Goal: Task Accomplishment & Management: Manage account settings

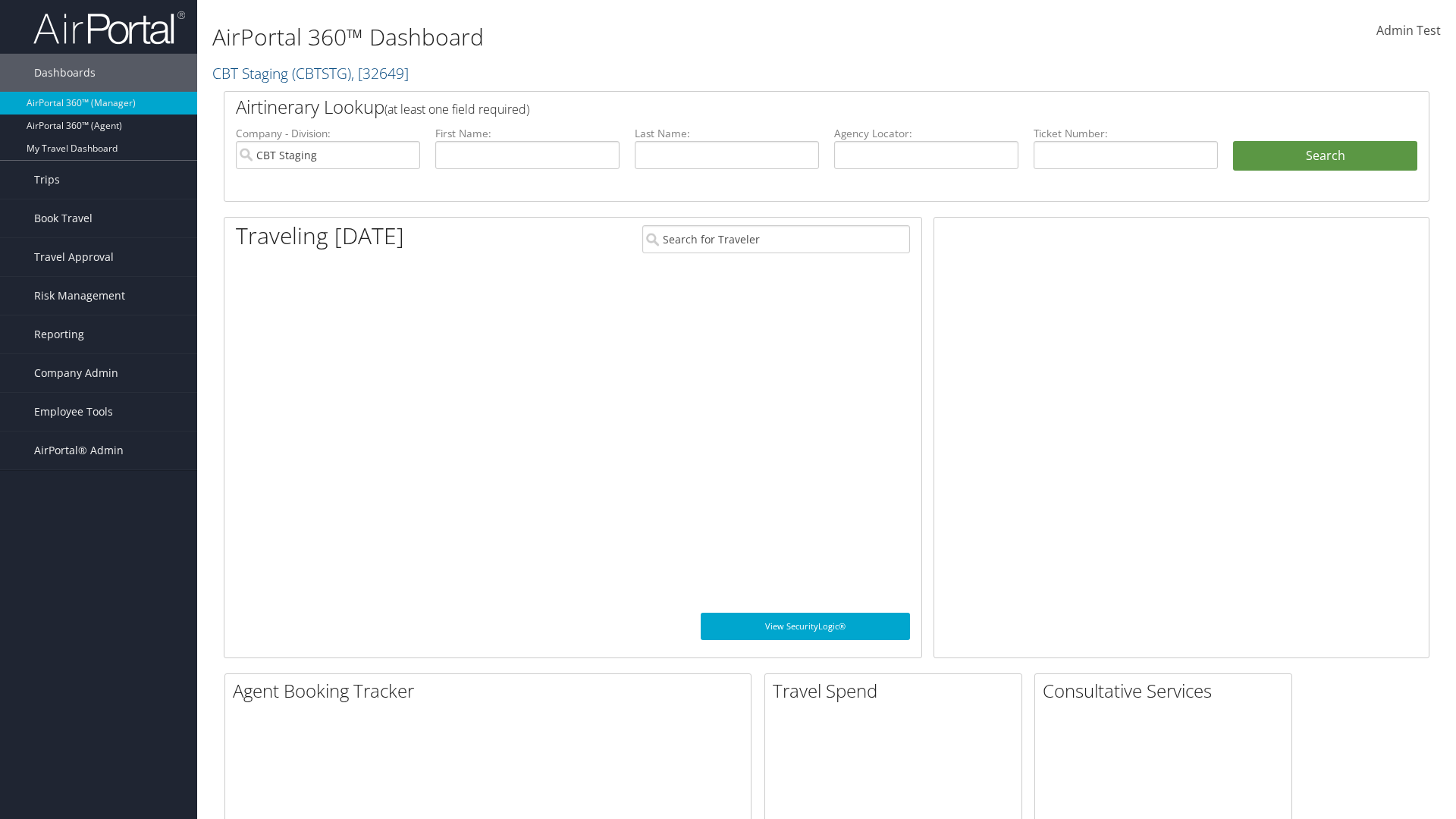
click at [98, 373] on span "Company Admin" at bounding box center [76, 373] width 84 height 38
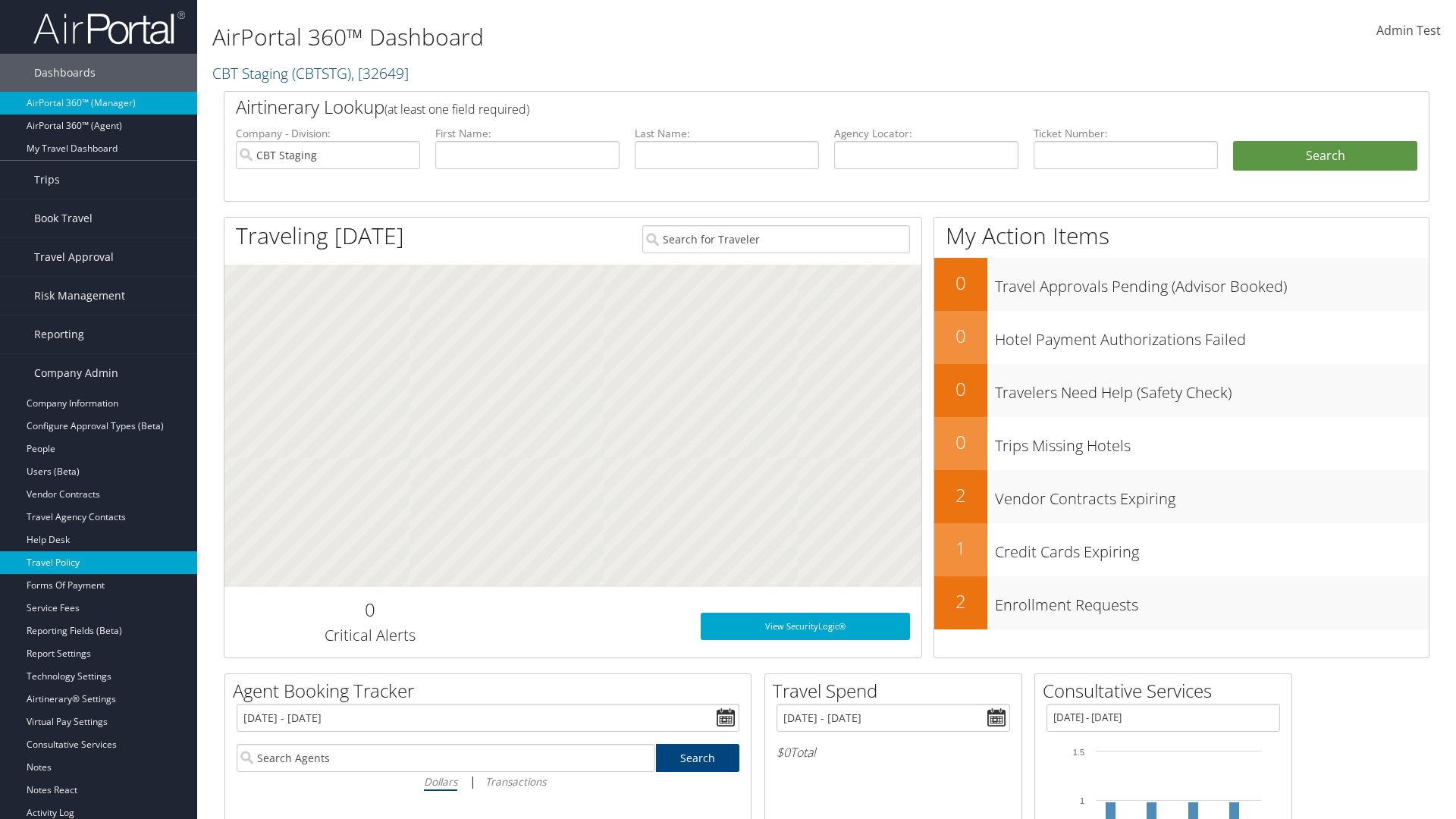
click at [98, 563] on link "Travel Policy" at bounding box center [98, 563] width 197 height 23
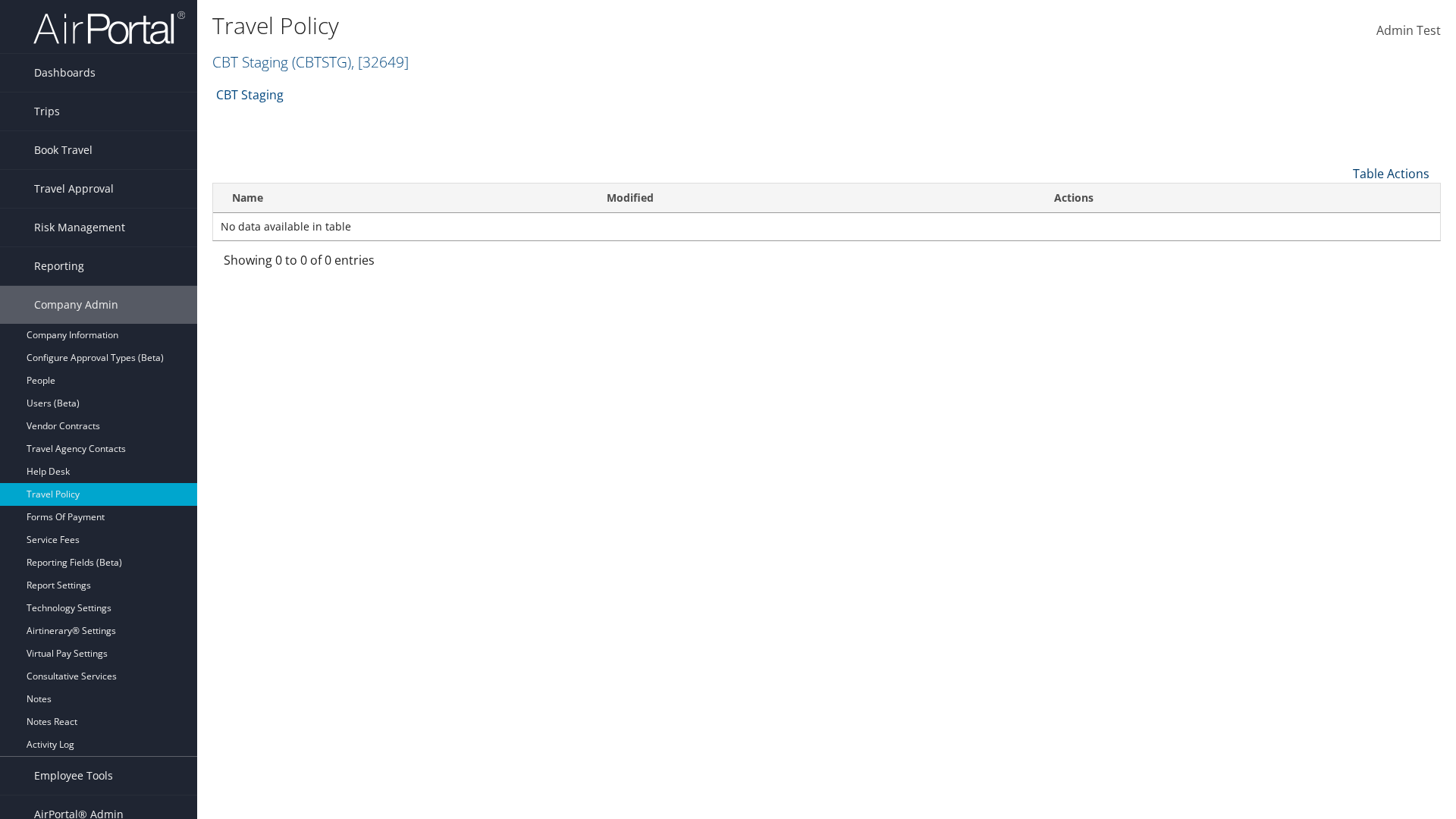
click at [1391, 173] on link "Table Actions" at bounding box center [1391, 173] width 76 height 17
click at [1340, 197] on link "Add New Policy" at bounding box center [1341, 197] width 200 height 26
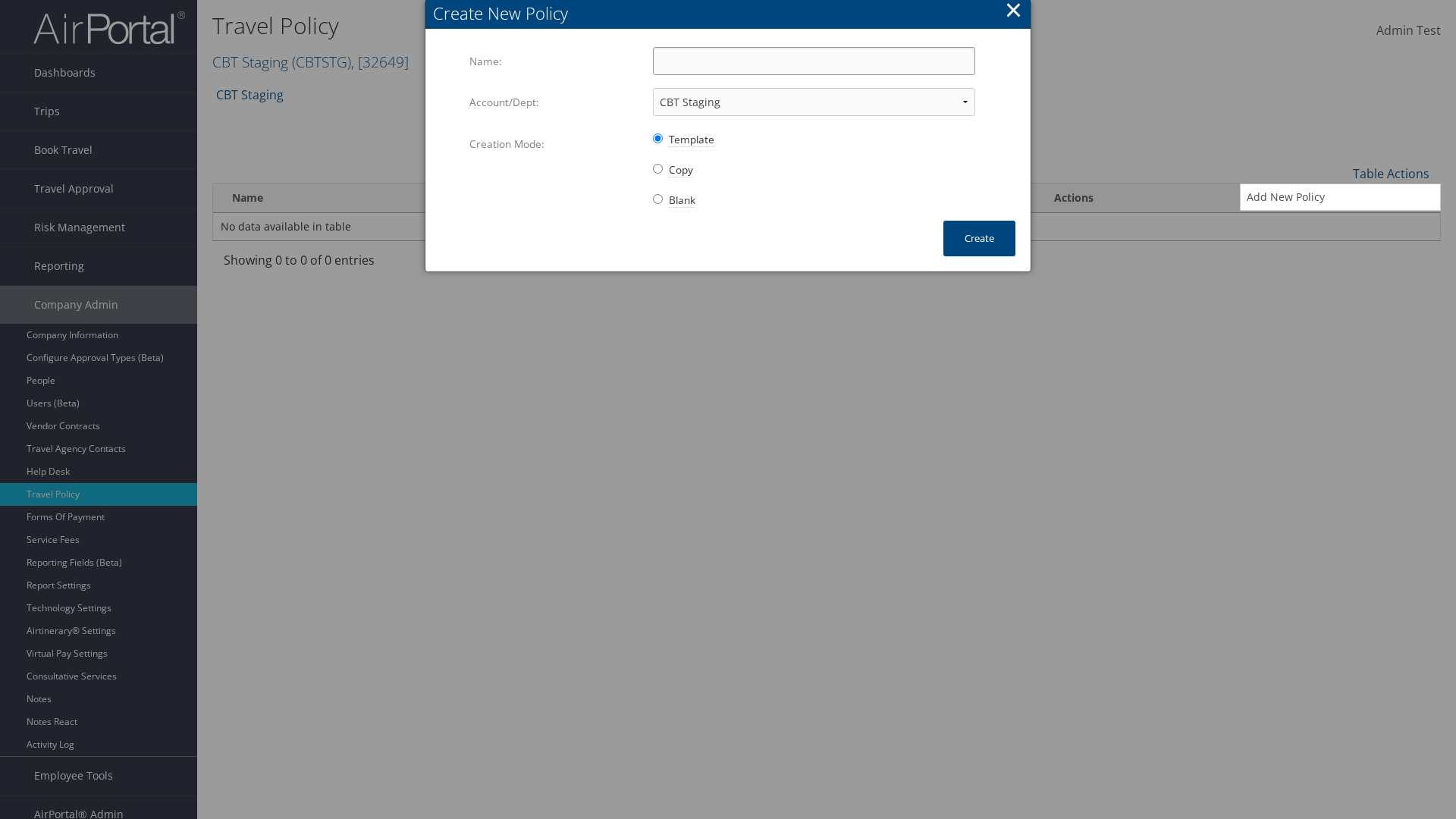
click at [814, 61] on input "Name:" at bounding box center [814, 61] width 323 height 28
type input "Auto Policy"
click at [979, 238] on button "Create" at bounding box center [979, 239] width 72 height 36
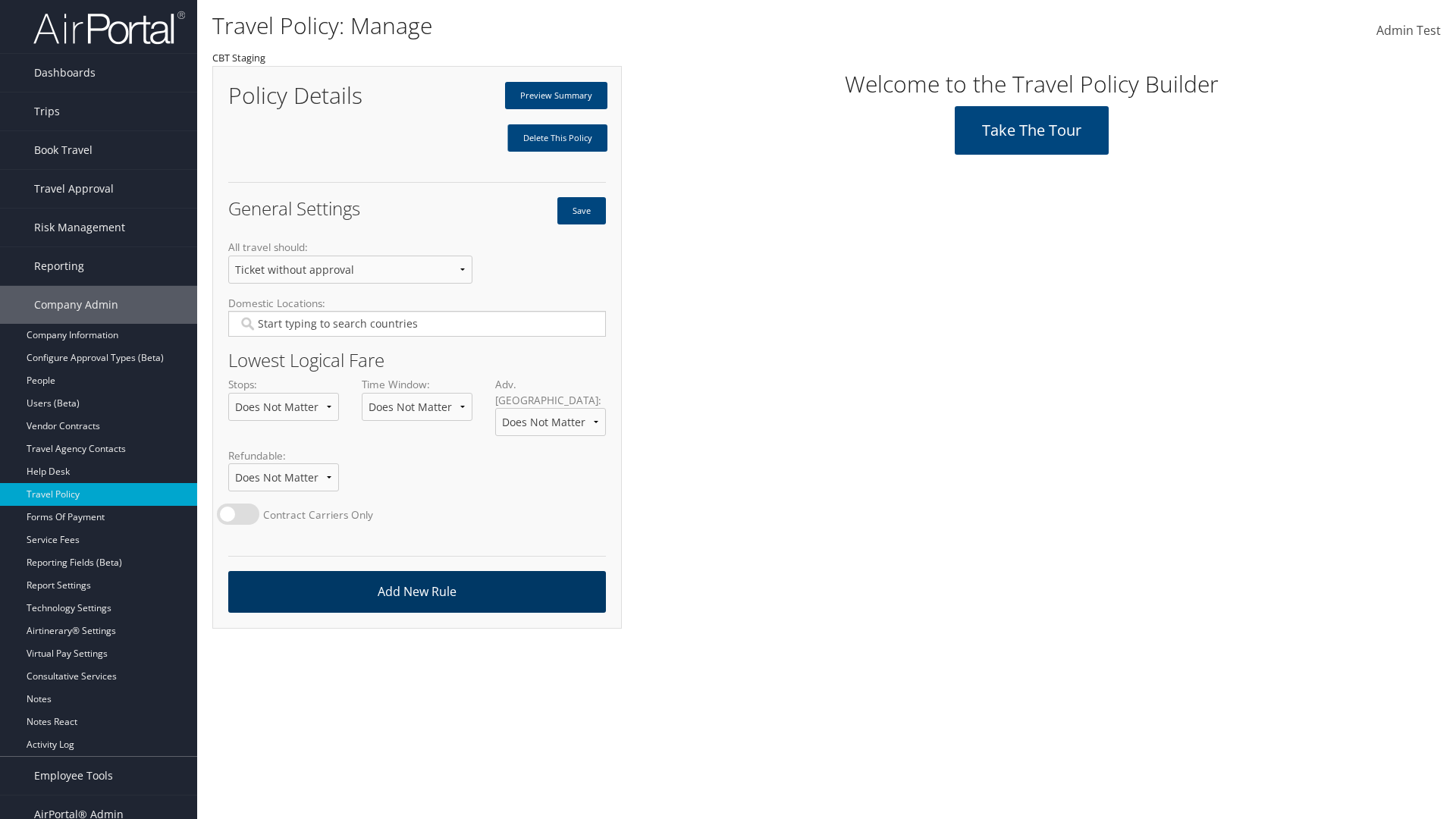
click at [416, 576] on link "Add New Rule" at bounding box center [417, 592] width 378 height 41
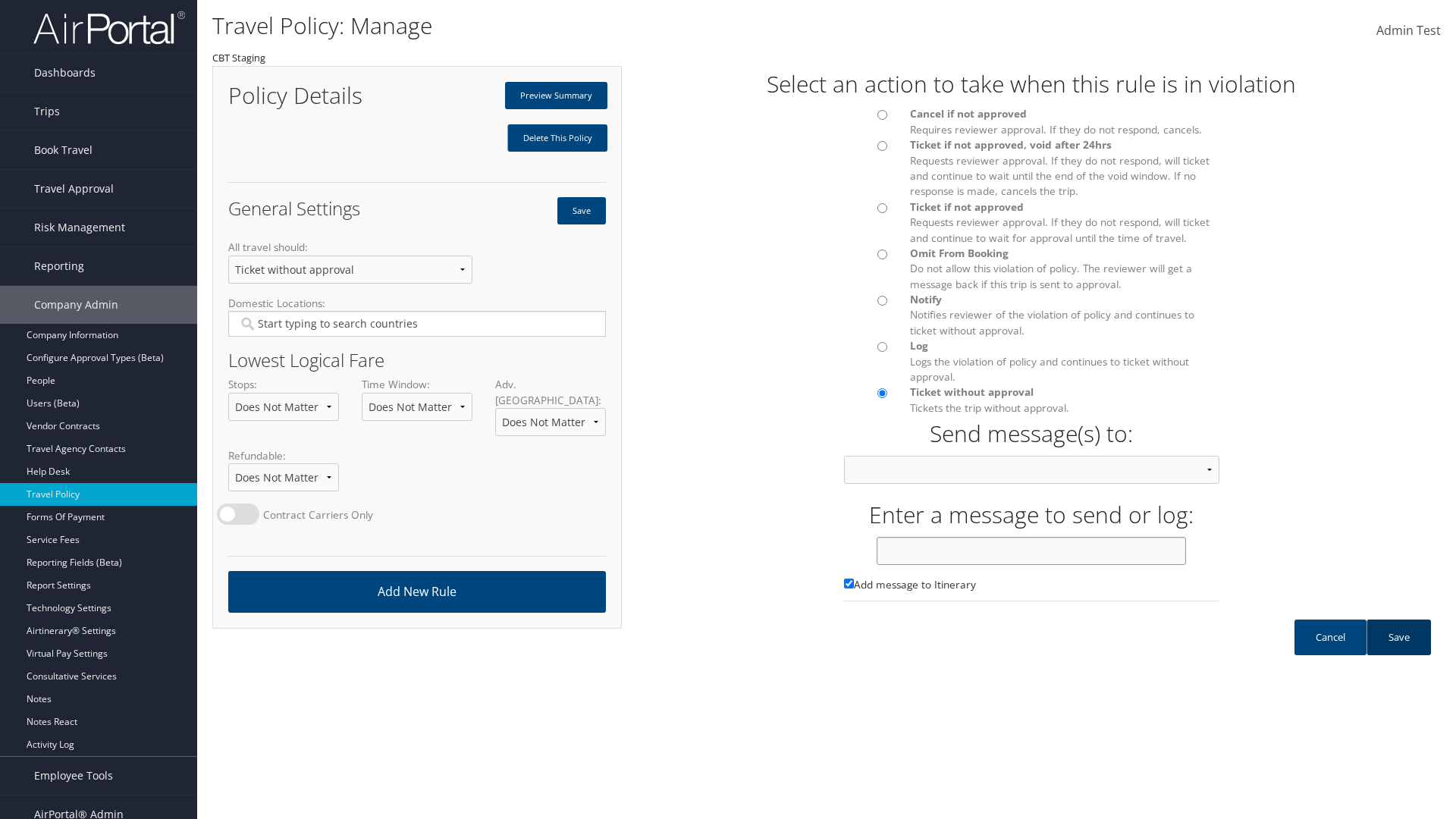
click at [1032, 565] on input "text" at bounding box center [1031, 551] width 310 height 28
type input "Message 1"
click at [1398, 652] on link "Save" at bounding box center [1398, 638] width 64 height 36
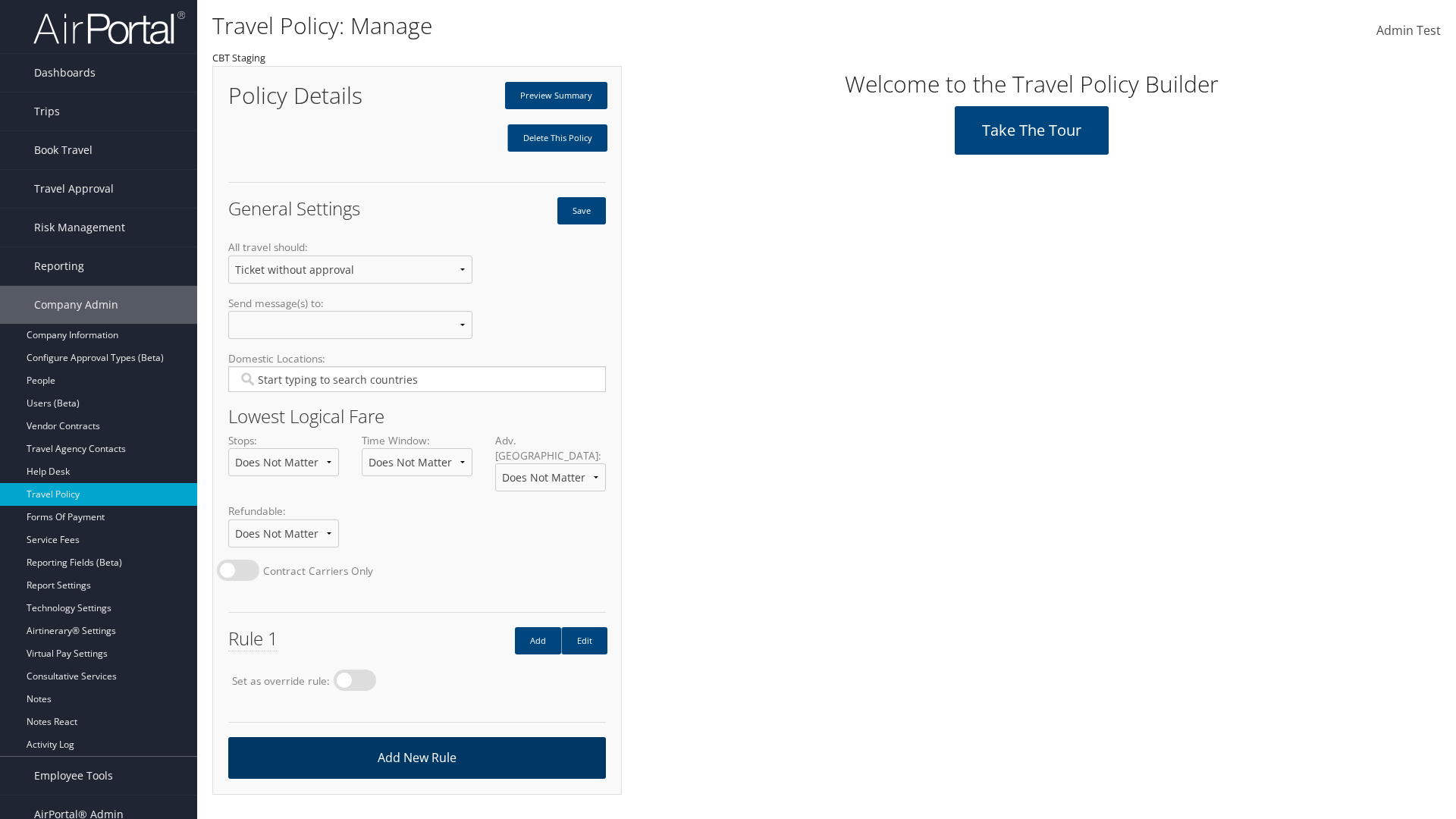
click at [416, 742] on link "Add New Rule" at bounding box center [417, 757] width 378 height 41
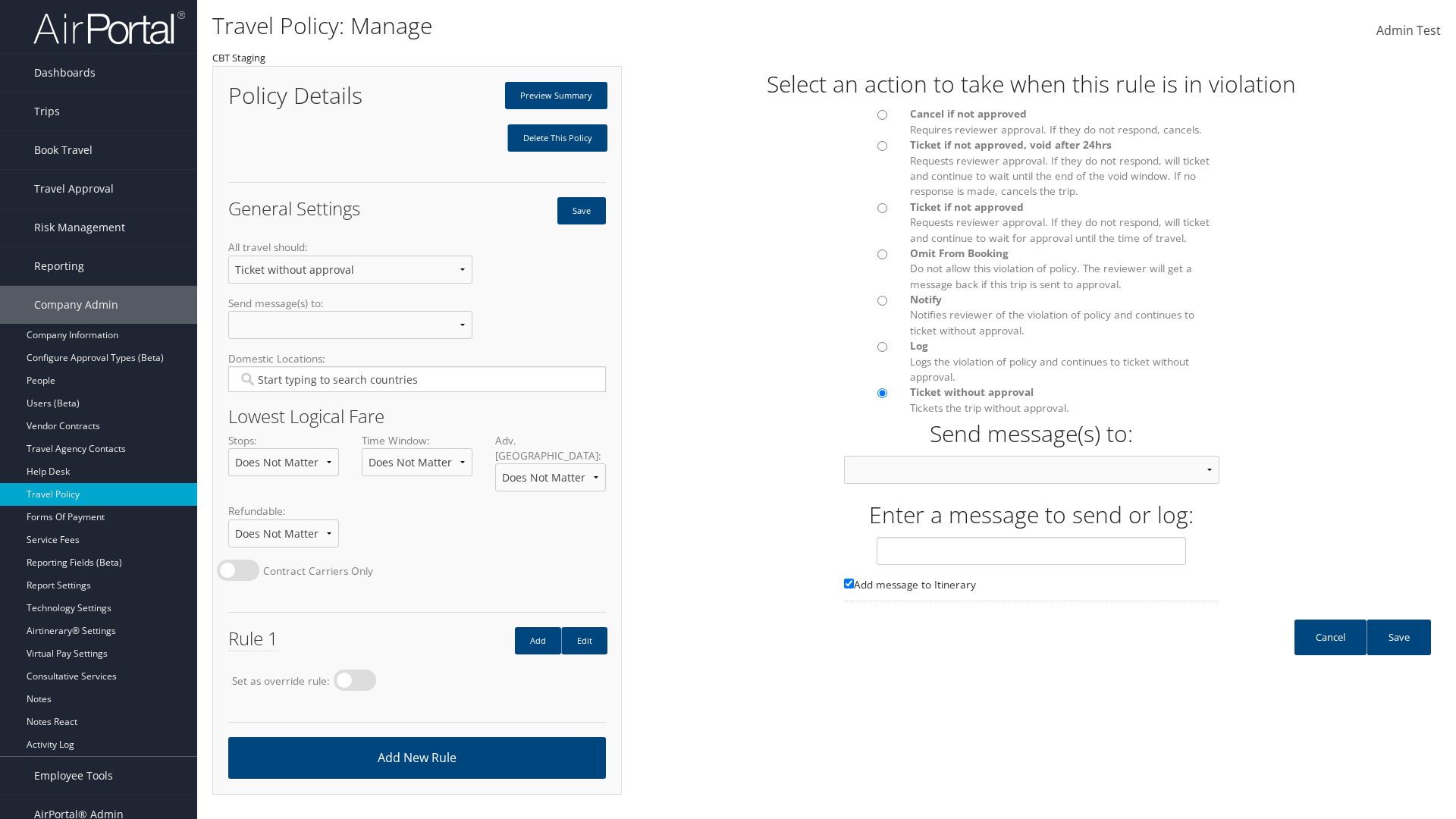
click at [865, 211] on div at bounding box center [866, 213] width 67 height 26
click at [1032, 565] on input "text" at bounding box center [1031, 551] width 310 height 28
type input "Message 2"
click at [1398, 652] on link "Save" at bounding box center [1398, 638] width 64 height 36
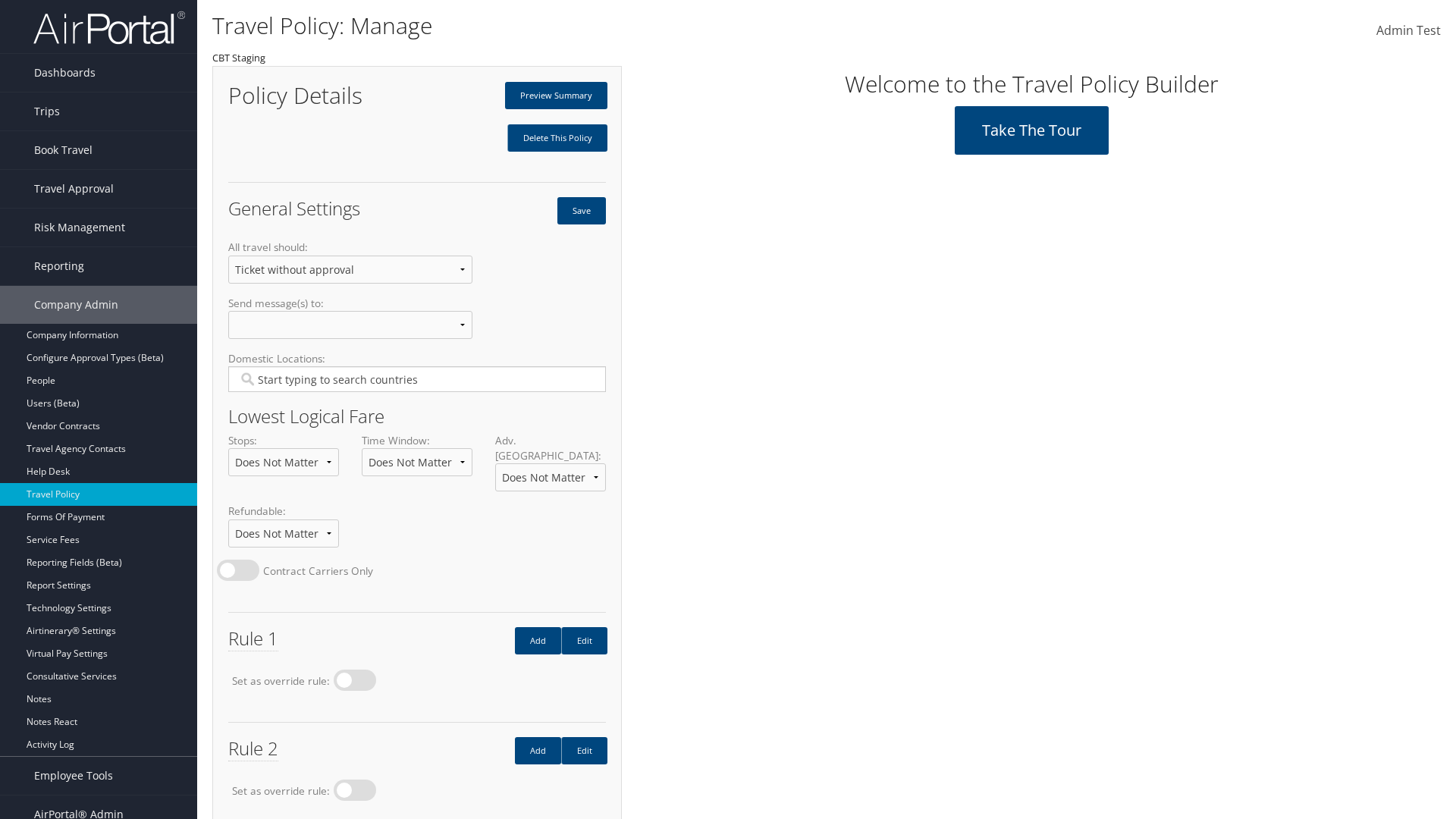
scroll to position [85, 0]
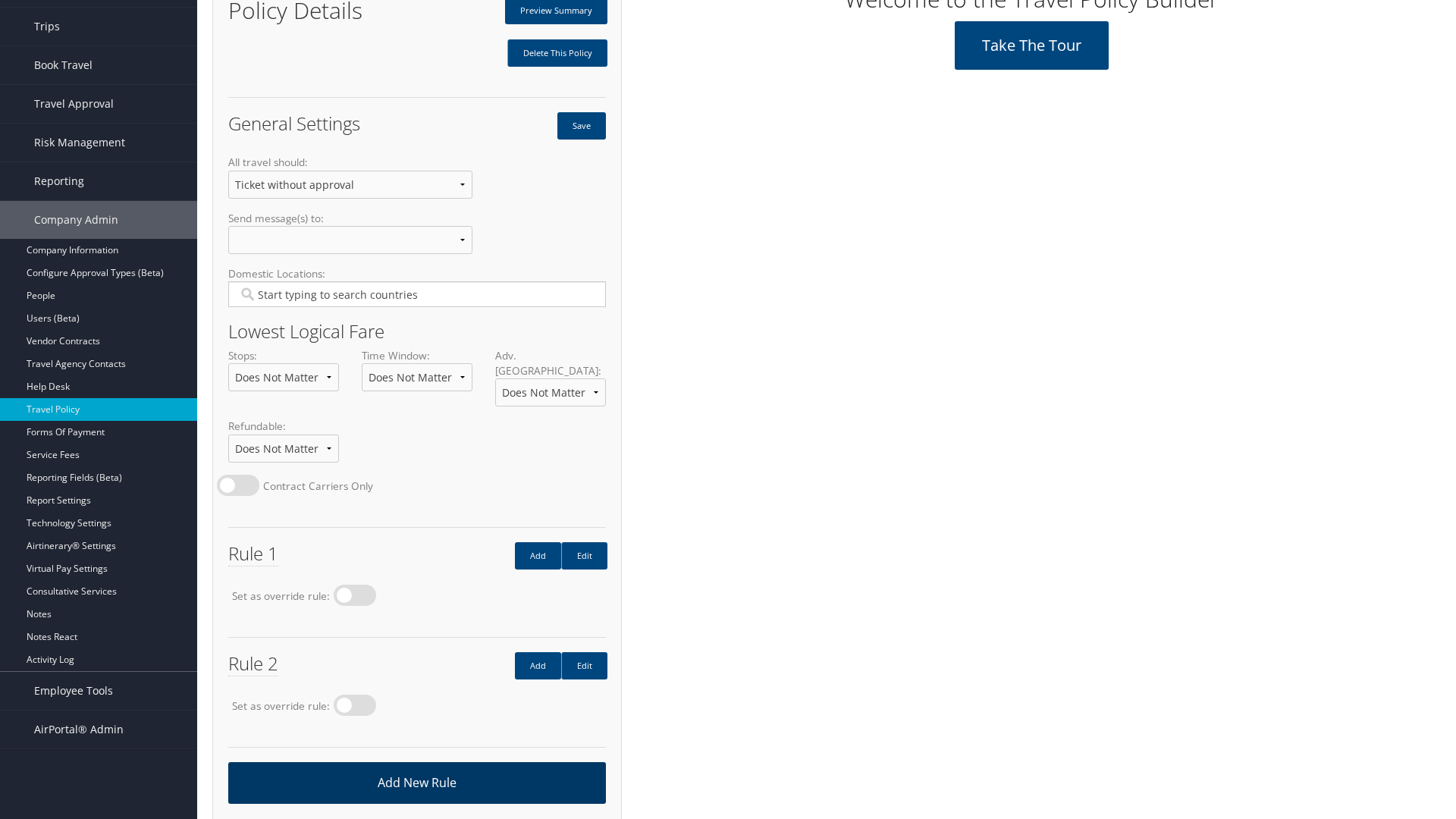
click at [416, 767] on link "Add New Rule" at bounding box center [417, 782] width 378 height 41
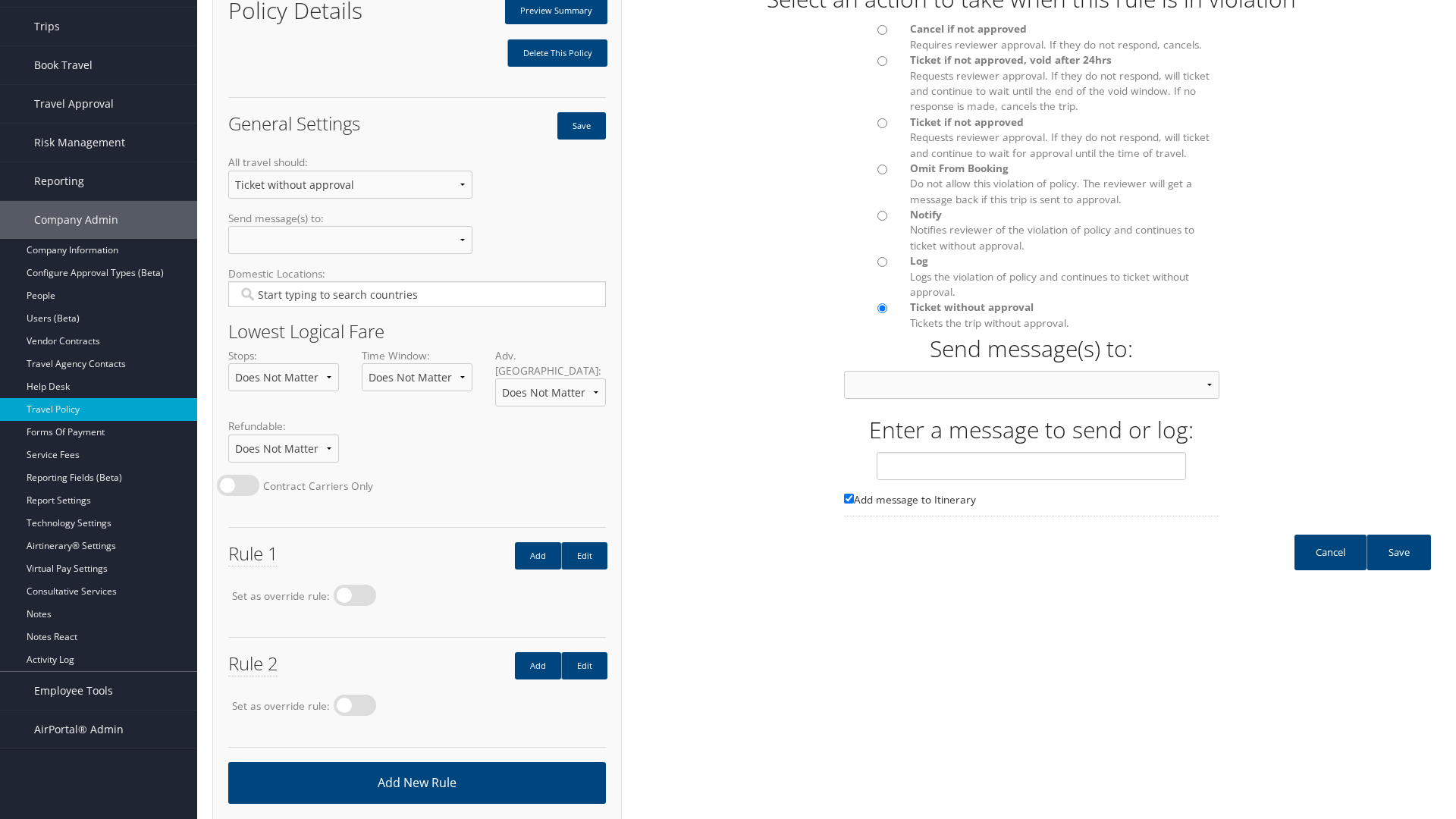
click at [882, 123] on input "Ticket if not approved Requests reviewer approval. If they do not respond, will…" at bounding box center [882, 124] width 10 height 10
radio input "true"
click at [1032, 480] on input "text" at bounding box center [1031, 466] width 310 height 28
type input "Message 3"
click at [1398, 567] on link "Save" at bounding box center [1398, 552] width 64 height 36
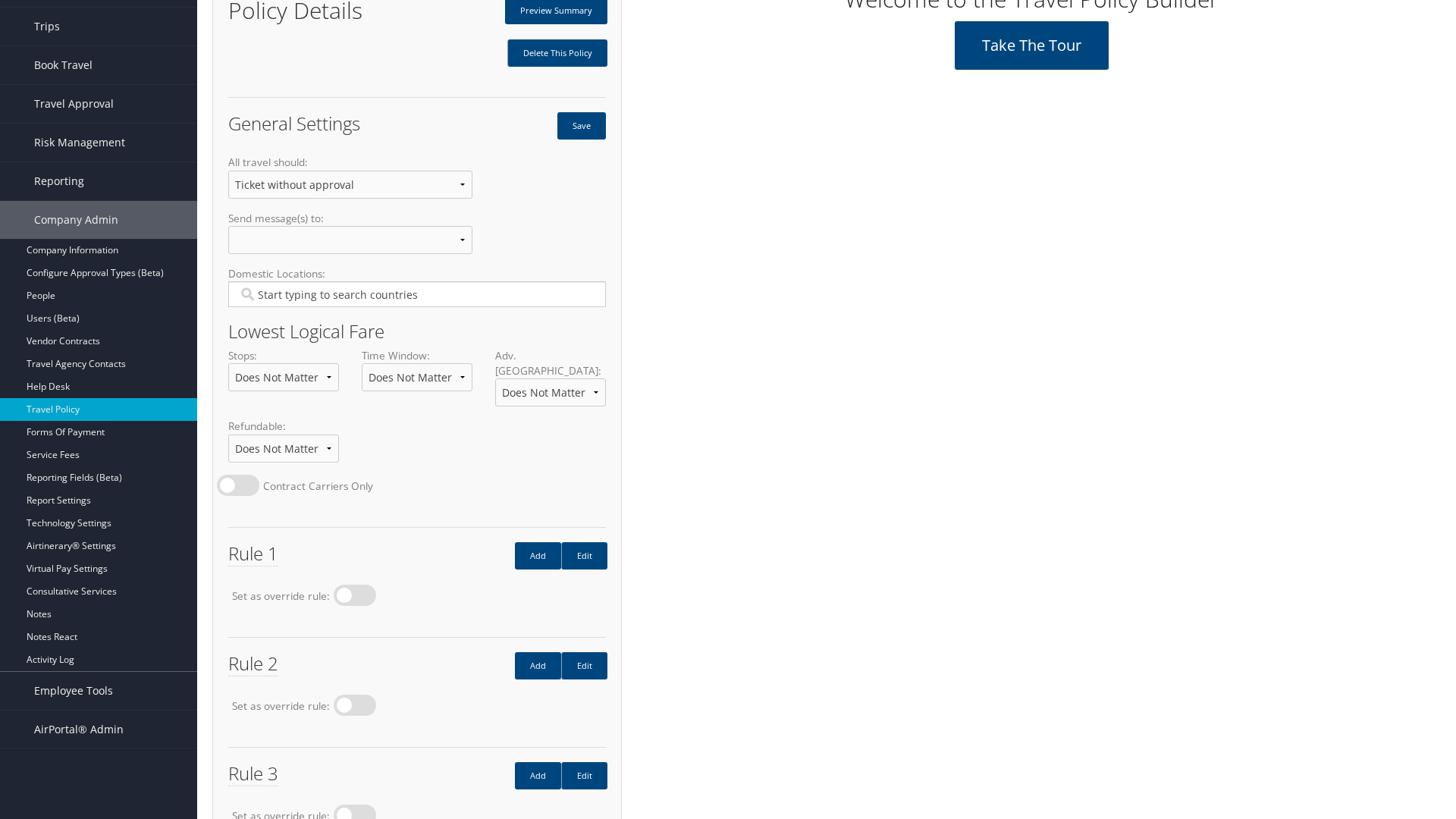
scroll to position [195, 0]
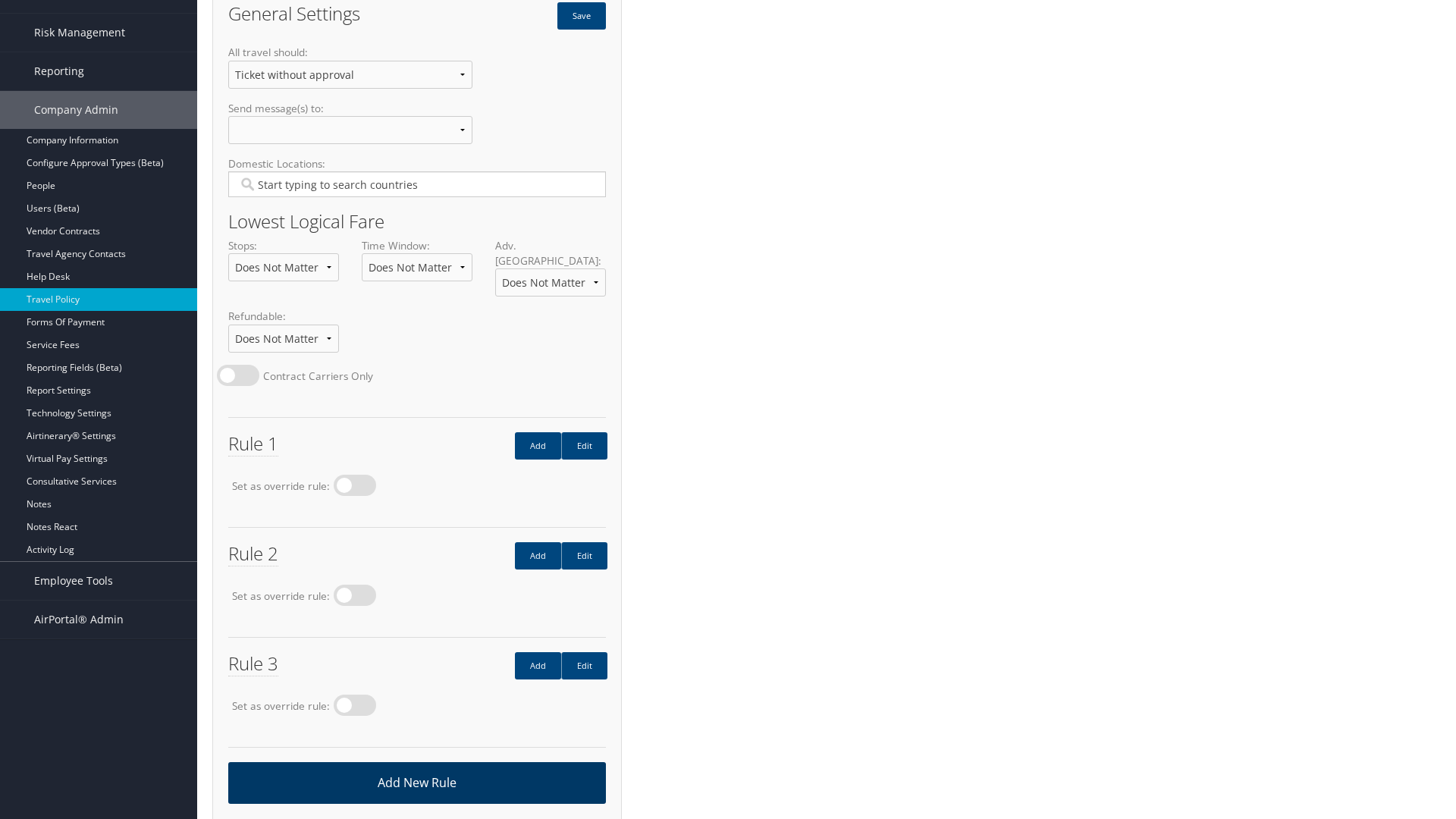
click at [416, 767] on link "Add New Rule" at bounding box center [417, 782] width 378 height 41
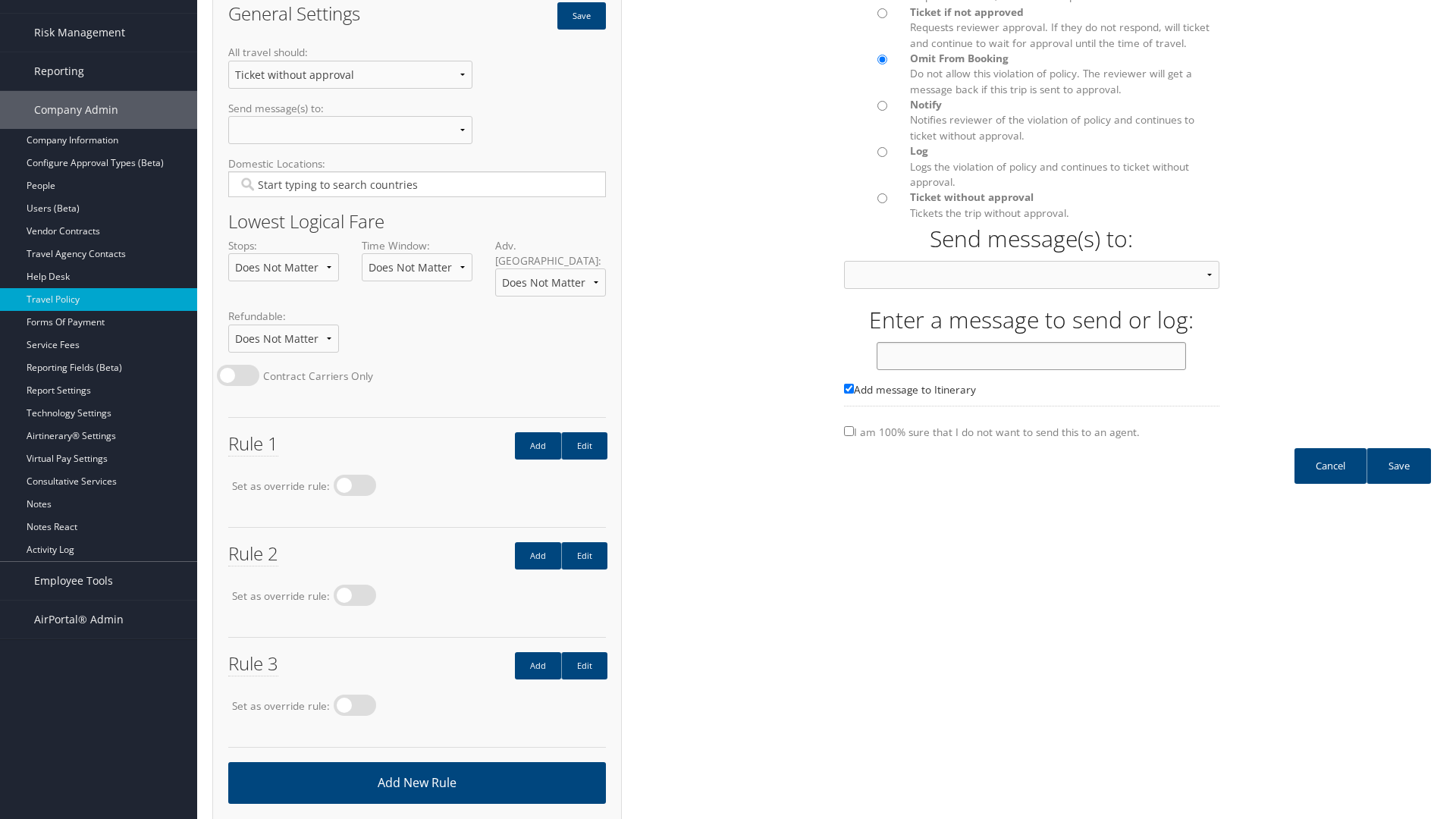
click at [1032, 370] on input "text" at bounding box center [1031, 356] width 310 height 28
type input "Message 4"
click at [1398, 481] on link "Save" at bounding box center [1398, 466] width 64 height 36
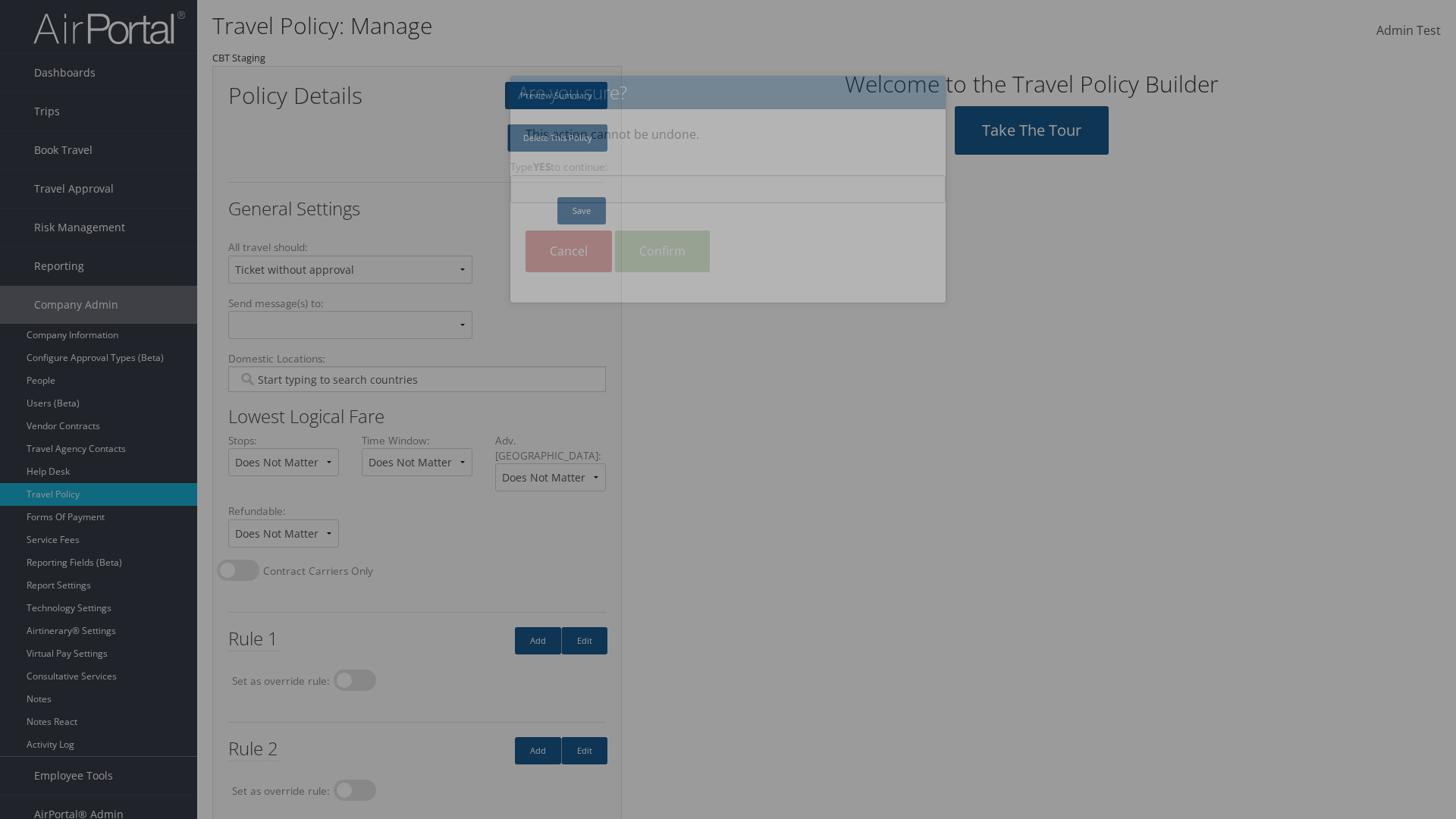
click at [728, 188] on input "Type YES to continue:" at bounding box center [728, 189] width 436 height 28
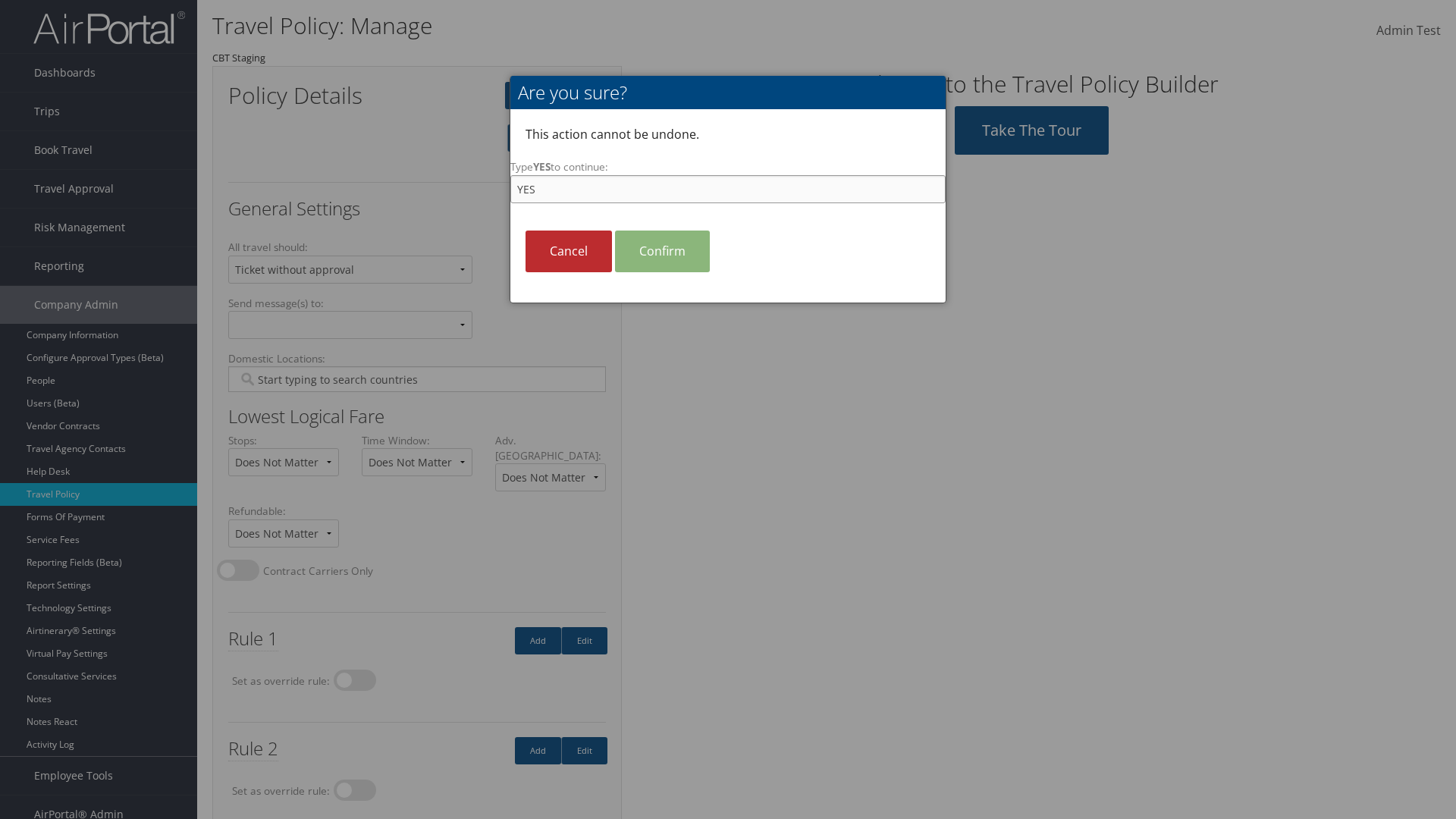
type input "YES"
click at [662, 251] on link "Confirm" at bounding box center [662, 251] width 95 height 41
